Goal: Check status: Check status

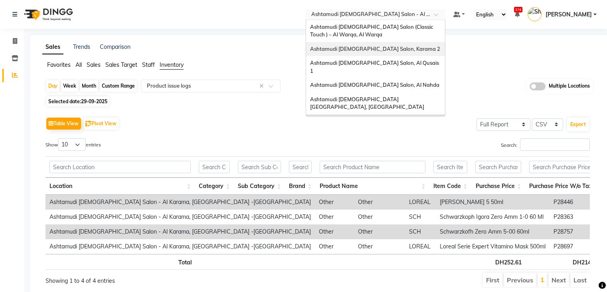
select select "full_report"
select select "csv"
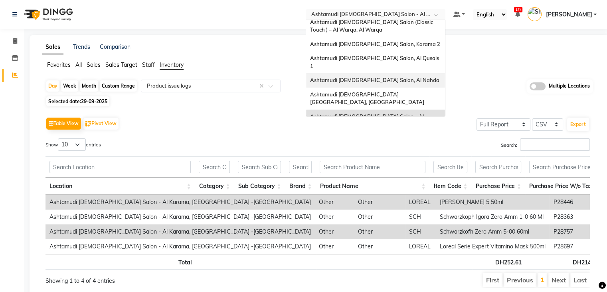
click at [413, 77] on span "Ashtamudi [DEMOGRAPHIC_DATA] Salon, Al Nahda" at bounding box center [374, 80] width 129 height 6
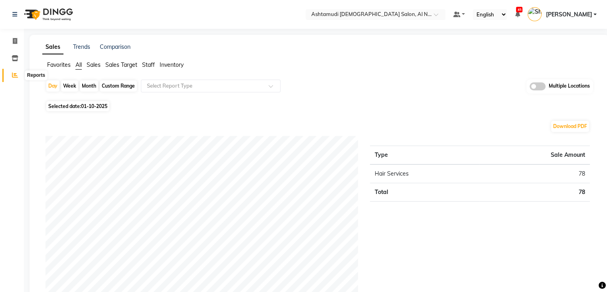
click at [13, 78] on span at bounding box center [15, 75] width 14 height 9
click at [13, 76] on icon at bounding box center [15, 75] width 6 height 6
click at [14, 55] on icon at bounding box center [15, 58] width 7 height 6
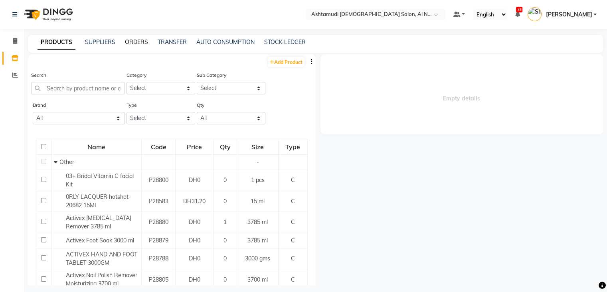
click at [141, 42] on link "ORDERS" at bounding box center [136, 41] width 23 height 7
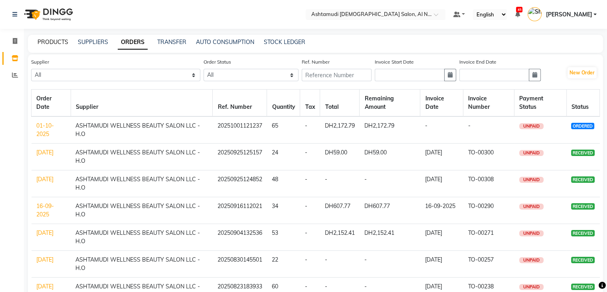
click at [52, 42] on link "PRODUCTS" at bounding box center [53, 41] width 31 height 7
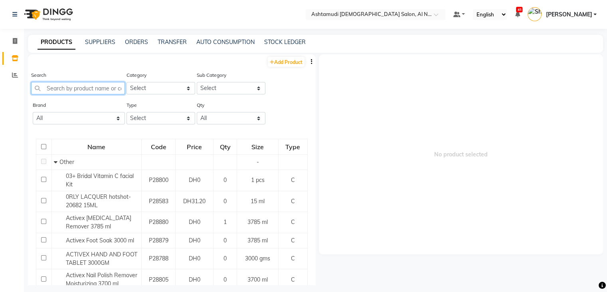
click at [58, 85] on input "text" at bounding box center [78, 88] width 94 height 12
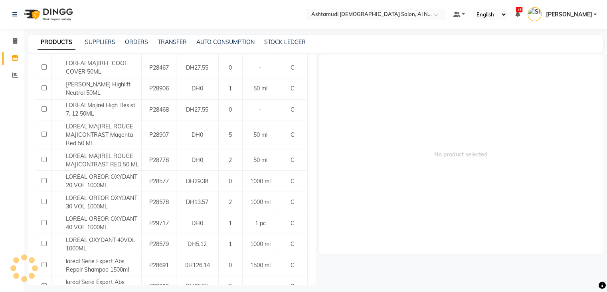
scroll to position [774, 0]
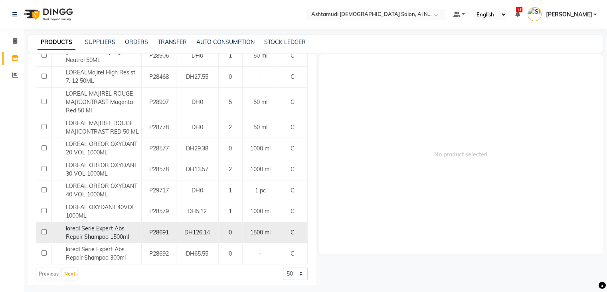
type input "loreal"
click at [116, 225] on span "loreal Serie Expert Abs Repair Shampoo 1500ml" at bounding box center [97, 232] width 63 height 16
select select
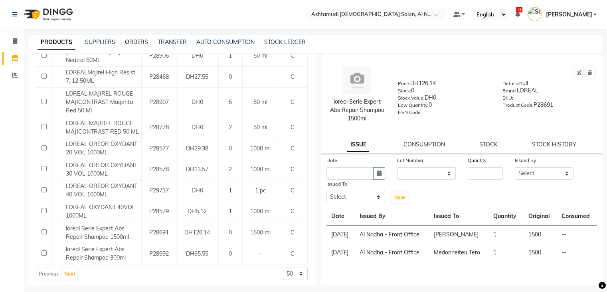
click at [135, 42] on link "ORDERS" at bounding box center [136, 41] width 23 height 7
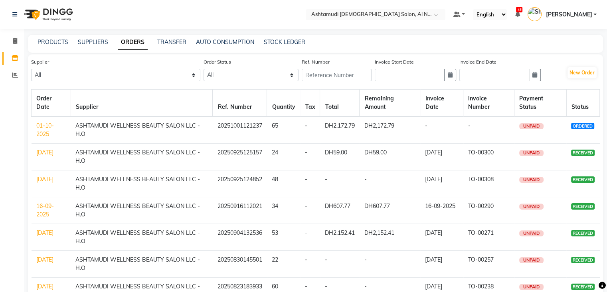
click at [43, 130] on td "01-10-2025" at bounding box center [52, 129] width 40 height 27
click at [43, 129] on link "01-10-2025" at bounding box center [45, 130] width 18 height 16
click at [379, 15] on input "text" at bounding box center [368, 15] width 116 height 8
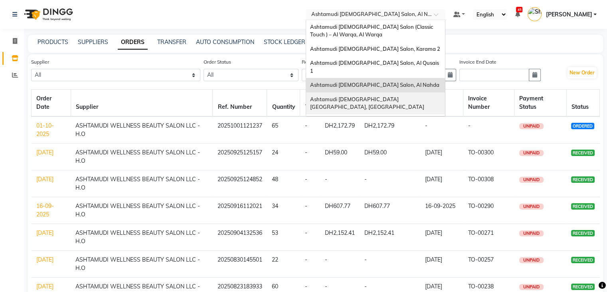
click at [376, 96] on span "Ashtamudi Ladies Salon Sahara Center, Dubai" at bounding box center [367, 103] width 114 height 14
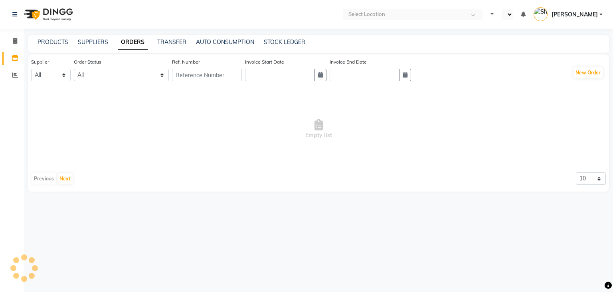
select select "en"
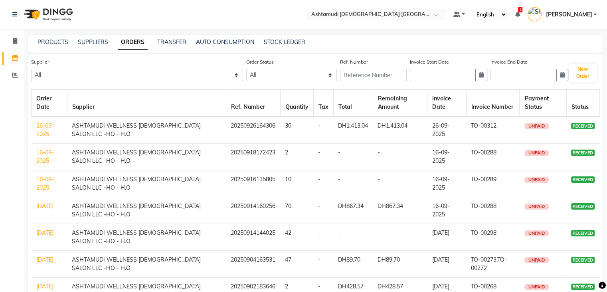
click at [41, 130] on td "26-09-2025" at bounding box center [50, 129] width 36 height 27
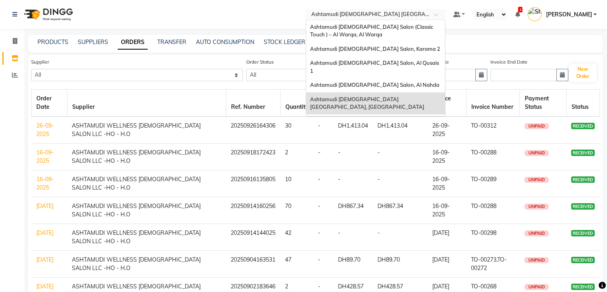
click at [394, 13] on input "text" at bounding box center [368, 15] width 116 height 8
click at [376, 81] on span "Ashtamudi [DEMOGRAPHIC_DATA] Salon, Al Nahda" at bounding box center [374, 84] width 129 height 6
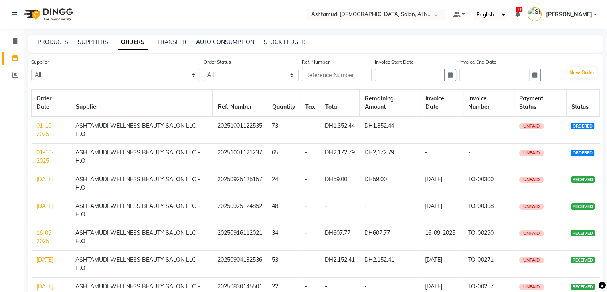
click at [40, 127] on link "01-10-2025" at bounding box center [45, 130] width 18 height 16
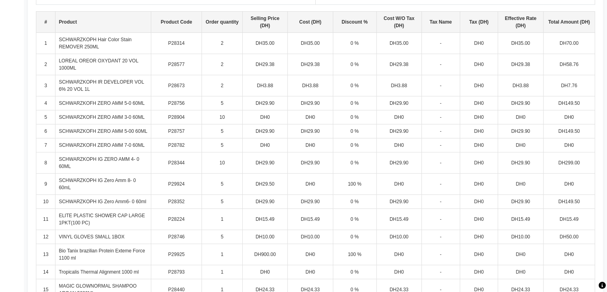
scroll to position [224, 0]
